Goal: Task Accomplishment & Management: Manage account settings

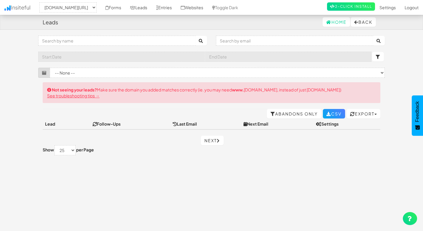
select select "2539"
click at [96, 95] on link "See troubleshooting tips →" at bounding box center [73, 95] width 52 height 5
click at [166, 39] on input "text" at bounding box center [116, 41] width 157 height 10
click at [93, 6] on select "-- None -- www.thomascoaching.de/" at bounding box center [67, 7] width 57 height 10
click at [41, 2] on select "-- None -- www.thomascoaching.de/" at bounding box center [67, 7] width 57 height 10
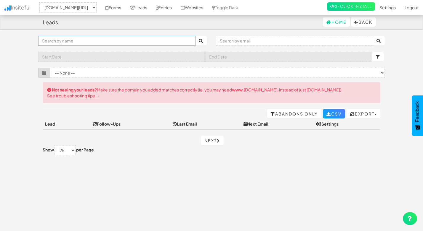
click at [144, 42] on input "text" at bounding box center [116, 41] width 157 height 10
click at [119, 9] on link "Forms" at bounding box center [113, 7] width 25 height 15
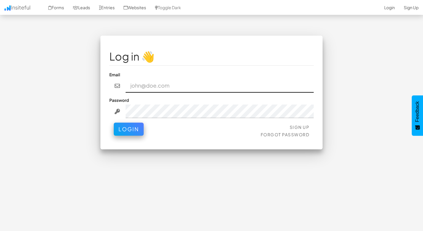
paste input "atathletics.bln@gmail.com"
type input "atathletics.bln@gmail.com"
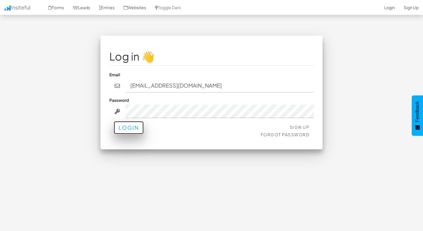
click at [138, 125] on button "Login" at bounding box center [129, 127] width 30 height 13
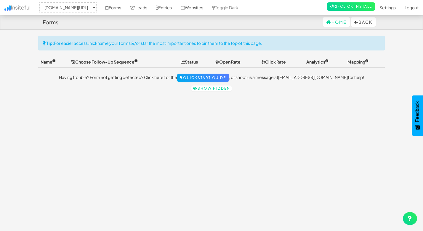
select select "2539"
click at [122, 6] on link "Forms" at bounding box center [113, 7] width 25 height 15
select select "2539"
click at [95, 6] on select "-- None -- [DOMAIN_NAME][URL]" at bounding box center [67, 7] width 57 height 10
click at [41, 2] on select "-- None -- [DOMAIN_NAME][URL]" at bounding box center [67, 7] width 57 height 10
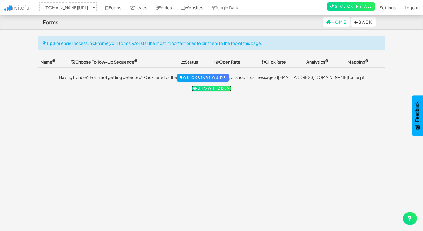
click at [219, 87] on link "Show hidden" at bounding box center [212, 88] width 40 height 6
select select "2539"
click at [118, 10] on link "Forms" at bounding box center [113, 7] width 25 height 15
select select "2539"
click at [149, 8] on link "Leads" at bounding box center [139, 7] width 26 height 15
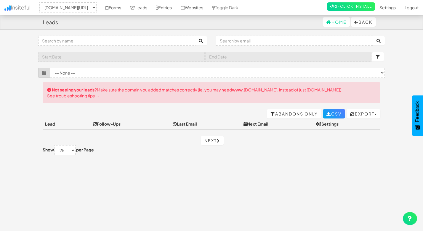
select select "2539"
click at [198, 75] on select "-- None --" at bounding box center [217, 73] width 335 height 10
click at [50, 68] on select "-- None --" at bounding box center [217, 73] width 335 height 10
click at [93, 5] on select "-- None -- [DOMAIN_NAME][URL]" at bounding box center [67, 7] width 57 height 10
click at [41, 2] on select "-- None -- www.thomascoaching.de/" at bounding box center [67, 7] width 57 height 10
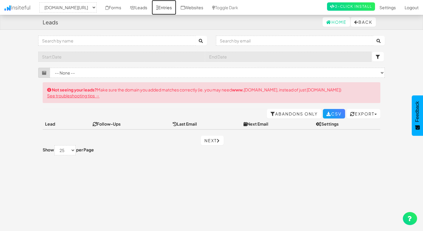
click at [176, 10] on link "Entries" at bounding box center [164, 7] width 25 height 15
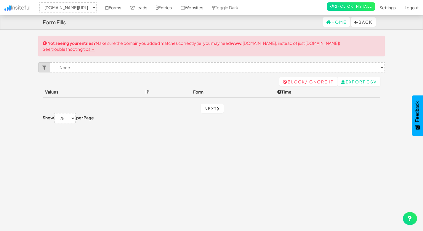
select select "2539"
click at [197, 11] on link "Websites" at bounding box center [191, 7] width 31 height 15
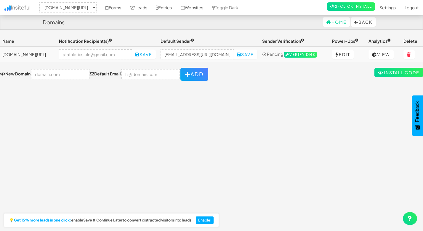
select select "2539"
click at [130, 54] on input "email" at bounding box center [95, 54] width 73 height 10
click at [151, 63] on div "Toggle navigation Insiteful -- None -- www.thomascoaching.de/ Forms Leads Entri…" at bounding box center [211, 58] width 423 height 45
click at [42, 55] on td "www.thomascoaching.de/" at bounding box center [28, 54] width 57 height 15
click at [42, 55] on td "[DOMAIN_NAME][URL]" at bounding box center [28, 54] width 57 height 15
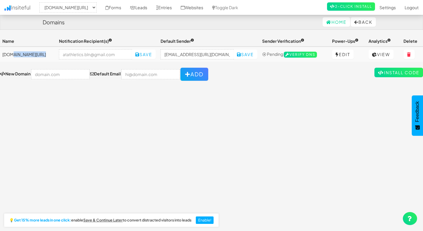
click at [42, 55] on td "[DOMAIN_NAME][URL]" at bounding box center [28, 54] width 57 height 15
click at [270, 66] on div "Toggle navigation Insiteful -- None -- www.thomascoaching.de/ Forms Leads Entri…" at bounding box center [211, 58] width 423 height 45
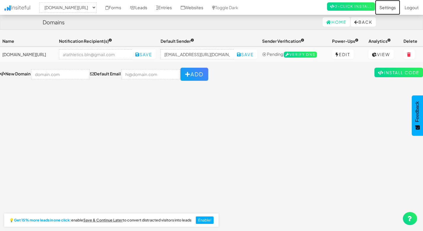
click at [392, 9] on link "Settings" at bounding box center [387, 7] width 25 height 15
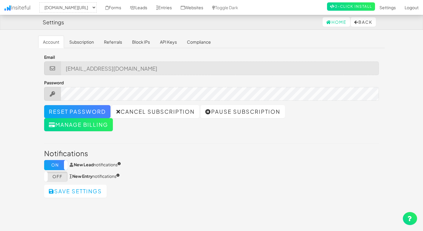
select select "2539"
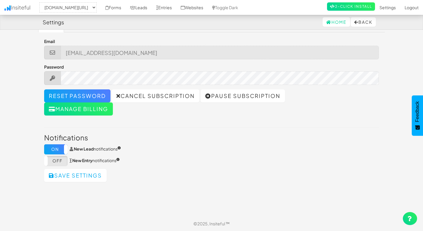
scroll to position [15, 0]
click at [390, 8] on link "Settings" at bounding box center [387, 7] width 25 height 15
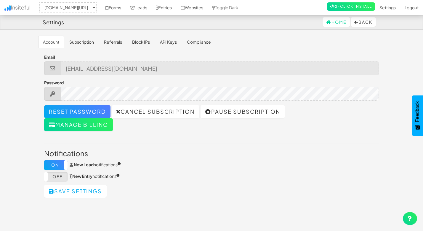
select select "2539"
click at [330, 24] on link "Home" at bounding box center [337, 21] width 28 height 9
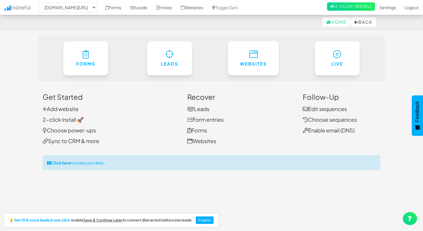
select select "2539"
click at [384, 8] on link "Settings" at bounding box center [387, 7] width 25 height 15
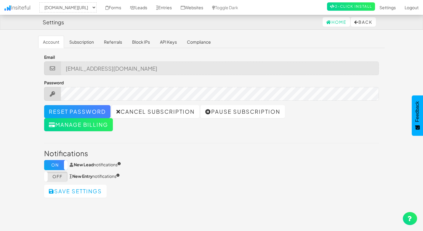
select select "2539"
click at [90, 43] on link "Subscription" at bounding box center [82, 42] width 34 height 12
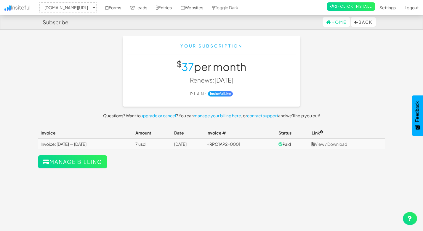
select select "2539"
click at [345, 144] on link "View / Download" at bounding box center [330, 143] width 36 height 5
click at [204, 9] on link "Websites" at bounding box center [191, 7] width 31 height 15
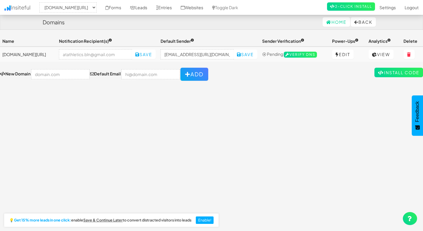
select select "2539"
click at [149, 10] on link "Leads" at bounding box center [139, 7] width 26 height 15
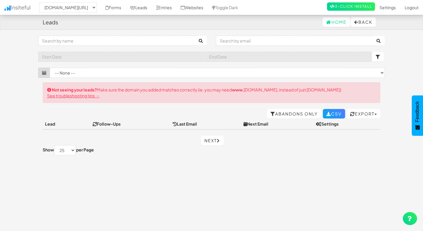
select select "2539"
click at [291, 117] on link "Abandons Only" at bounding box center [294, 113] width 55 height 9
select select "2539"
click at [300, 112] on link "All Leads" at bounding box center [303, 113] width 38 height 9
select select "2539"
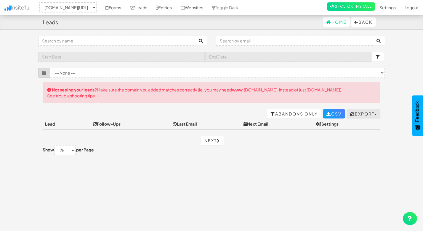
click at [375, 113] on button "Export" at bounding box center [364, 113] width 34 height 9
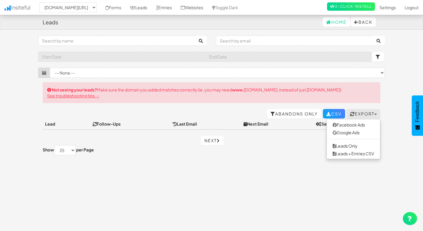
click at [390, 109] on body "Leads Home Back Toggle navigation Insiteful -- None -- www.thomascoaching.de/ F…" at bounding box center [211, 123] width 423 height 246
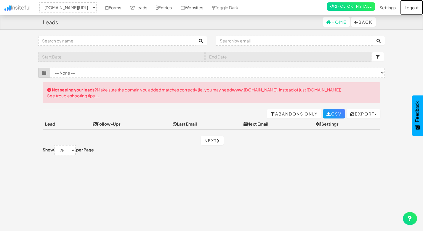
click at [418, 8] on link "Logout" at bounding box center [412, 7] width 23 height 15
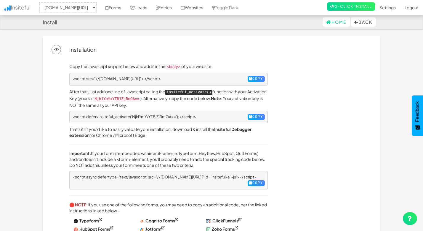
select select "2539"
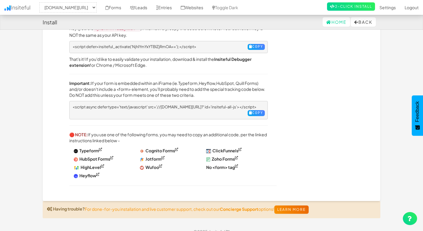
scroll to position [75, 0]
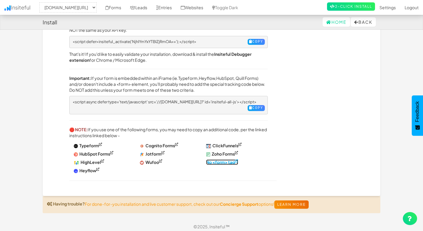
click at [238, 159] on sup at bounding box center [236, 160] width 3 height 3
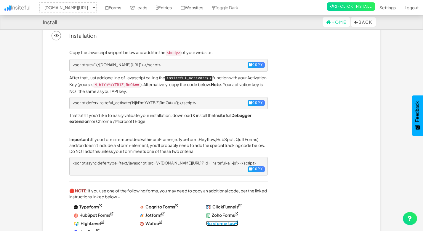
scroll to position [0, 0]
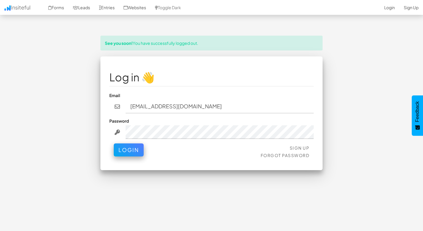
type input "[EMAIL_ADDRESS][DOMAIN_NAME]"
click at [239, 147] on div "Sign Up Forgot Password Login" at bounding box center [211, 152] width 205 height 18
click at [139, 151] on button "Login" at bounding box center [129, 148] width 30 height 13
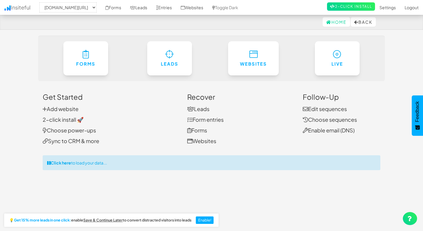
select select "2539"
click at [98, 163] on div "Click here to load your data..." at bounding box center [212, 162] width 338 height 15
click at [109, 162] on div "Loading – preparing your data (this may take a few seconds)..." at bounding box center [212, 162] width 338 height 15
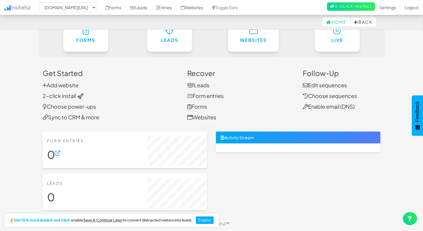
scroll to position [15, 0]
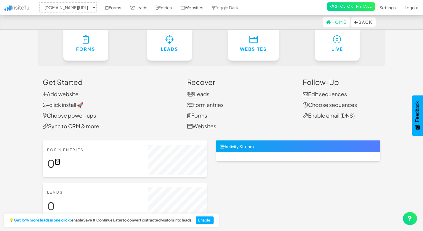
click at [58, 161] on icon at bounding box center [57, 161] width 5 height 5
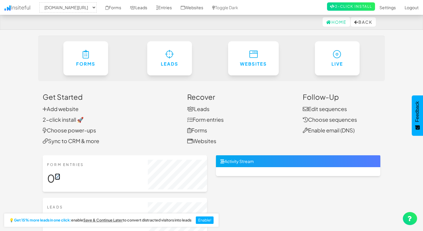
scroll to position [24, 0]
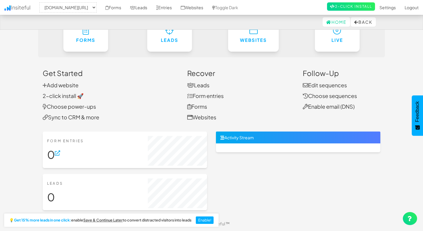
click at [237, 146] on div at bounding box center [298, 147] width 165 height 9
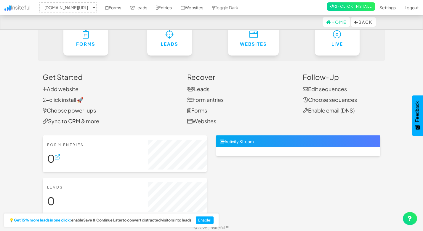
scroll to position [20, 0]
click at [71, 100] on link "2-click install 🚀" at bounding box center [63, 99] width 41 height 7
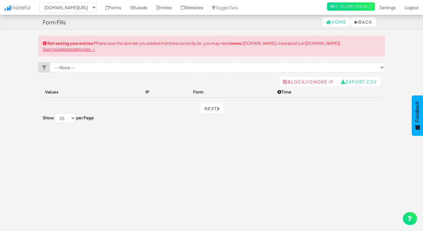
select select "2539"
click at [164, 66] on select "-- None --" at bounding box center [217, 67] width 335 height 10
click at [379, 67] on select "-- None --" at bounding box center [217, 67] width 335 height 10
click at [297, 79] on link "Block/Ignore IP" at bounding box center [309, 81] width 58 height 9
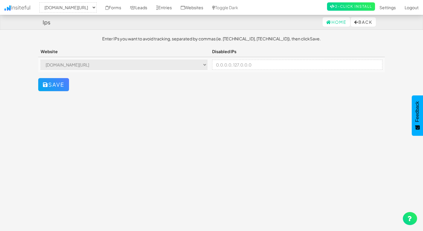
select select "2539"
click at [262, 67] on input at bounding box center [297, 65] width 170 height 10
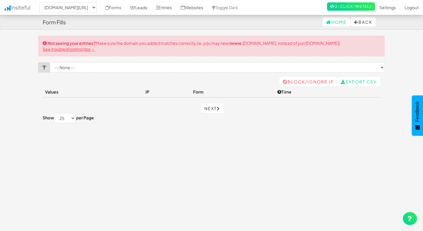
select select "2539"
click at [61, 69] on select "-- None --" at bounding box center [217, 67] width 335 height 10
click at [50, 62] on select "-- None --" at bounding box center [217, 67] width 335 height 10
click at [87, 68] on select "-- None --" at bounding box center [217, 67] width 335 height 10
click at [50, 62] on select "-- None --" at bounding box center [217, 67] width 335 height 10
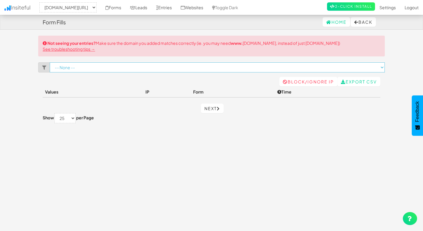
click at [106, 70] on select "-- None --" at bounding box center [217, 67] width 335 height 10
click at [50, 62] on select "-- None --" at bounding box center [217, 67] width 335 height 10
click at [210, 108] on link "Next" at bounding box center [212, 107] width 23 height 9
select select "2539"
click at [198, 106] on link "Previous" at bounding box center [200, 107] width 36 height 9
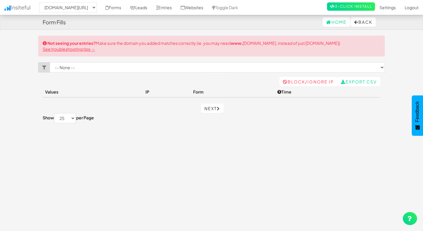
select select "2539"
click at [420, 118] on span "Feedback" at bounding box center [417, 111] width 5 height 21
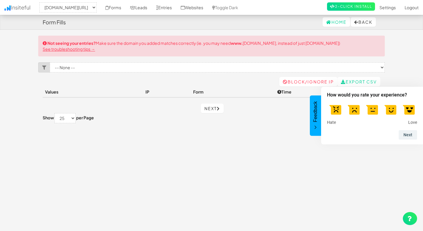
click at [246, 129] on div "Toggle navigation Insiteful -- None -- [DOMAIN_NAME][URL] Forms Leads Entries W…" at bounding box center [211, 134] width 347 height 196
click at [318, 119] on button "Feedback" at bounding box center [315, 115] width 11 height 40
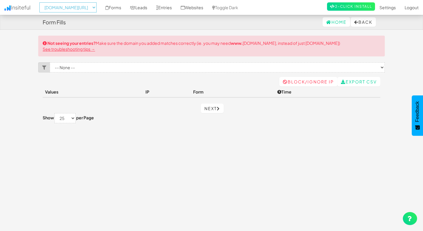
click at [92, 7] on select "-- None -- [DOMAIN_NAME][URL]" at bounding box center [67, 7] width 57 height 10
click at [41, 2] on select "-- None -- [DOMAIN_NAME][URL]" at bounding box center [67, 7] width 57 height 10
click at [110, 70] on select "-- None --" at bounding box center [217, 67] width 335 height 10
click at [50, 62] on select "-- None --" at bounding box center [217, 67] width 335 height 10
click at [341, 10] on link "2-Click Install" at bounding box center [351, 6] width 48 height 8
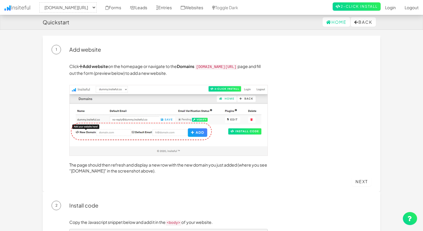
select select "2539"
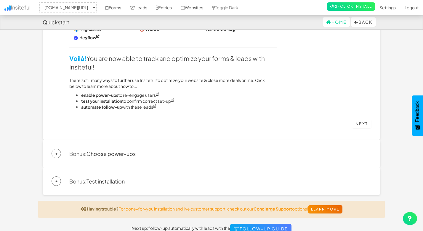
scroll to position [396, 0]
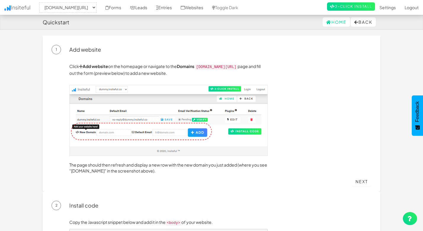
select select "2539"
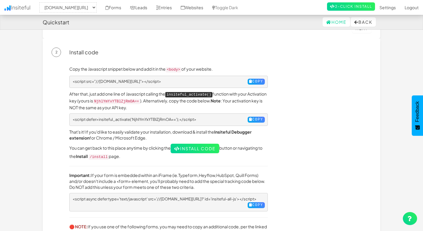
scroll to position [160, 0]
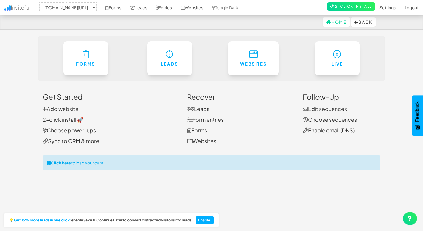
select select "2539"
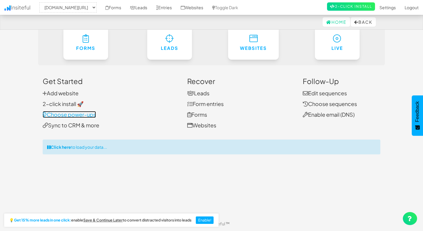
click at [88, 116] on link "Choose power-ups" at bounding box center [69, 114] width 53 height 7
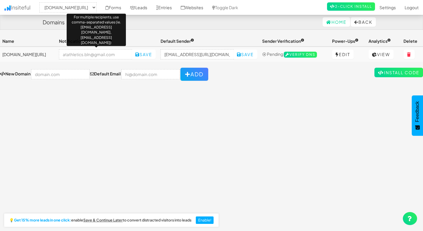
select select "2539"
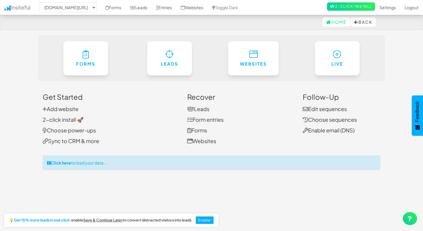
select select "2539"
